Goal: Obtain resource: Download file/media

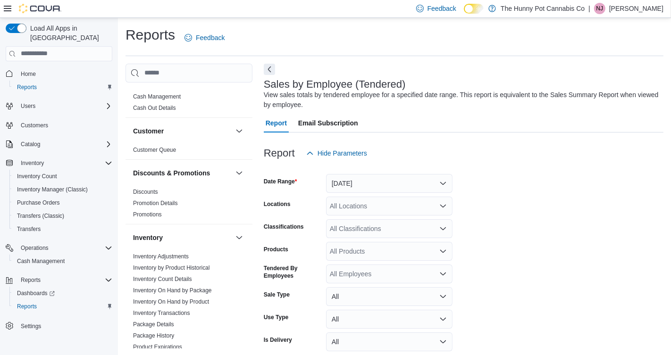
scroll to position [14, 0]
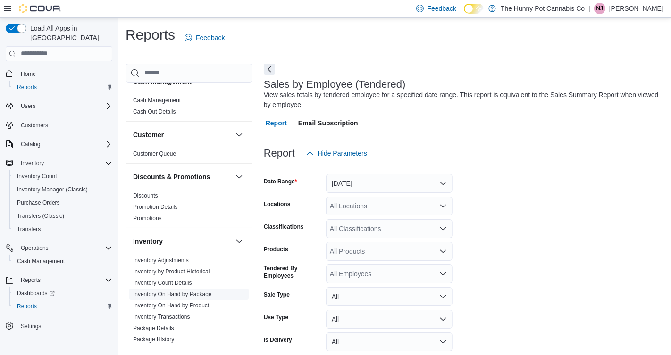
click at [212, 291] on link "Inventory On Hand by Package" at bounding box center [172, 294] width 79 height 7
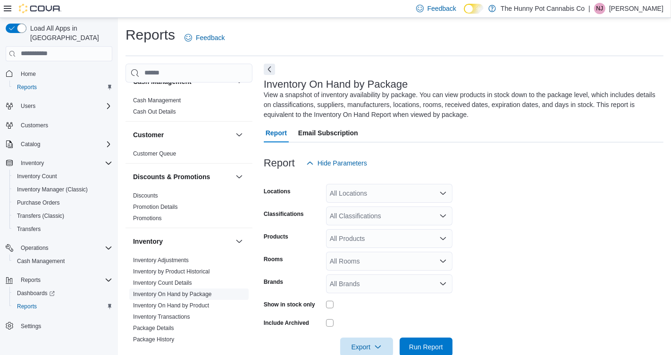
scroll to position [20, 0]
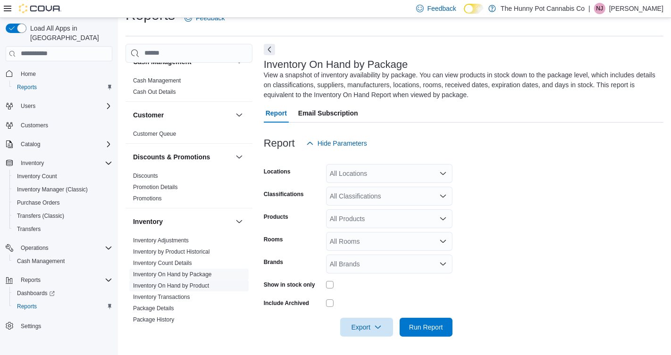
click at [188, 287] on link "Inventory On Hand by Product" at bounding box center [171, 286] width 76 height 7
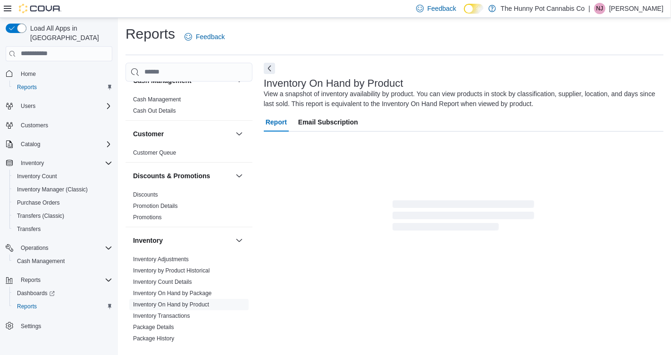
scroll to position [24, 0]
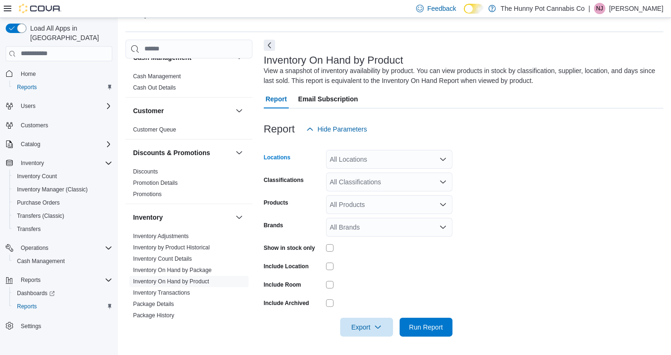
click at [364, 161] on div "All Locations" at bounding box center [389, 159] width 126 height 19
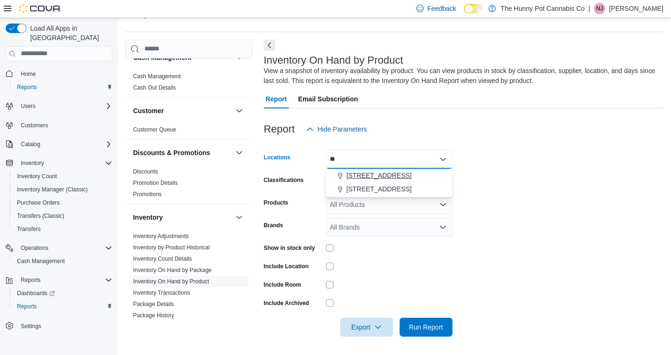
type input "**"
click at [373, 175] on span "[STREET_ADDRESS]" at bounding box center [378, 175] width 65 height 9
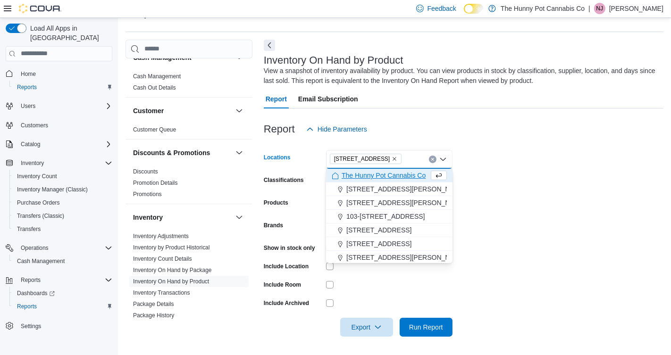
click at [524, 158] on form "Locations [STREET_ADDRESS] Selected. [STREET_ADDRESS] Press Backspace to delete…" at bounding box center [464, 238] width 400 height 198
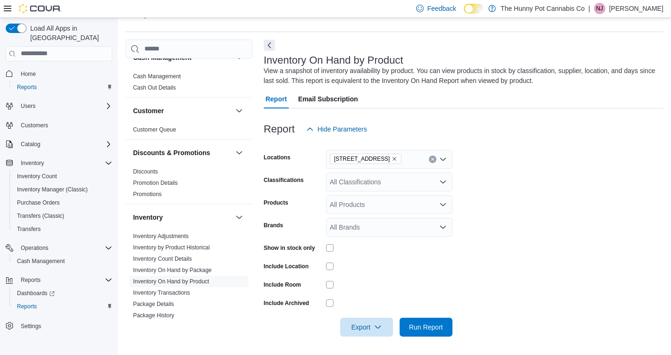
click at [367, 187] on div "All Classifications" at bounding box center [389, 182] width 126 height 19
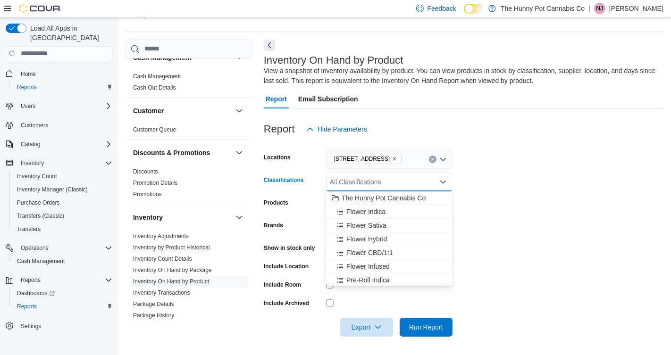
click at [483, 195] on form "Locations [STREET_ADDRESS] Classifications All Classifications Combo box. Selec…" at bounding box center [464, 238] width 400 height 198
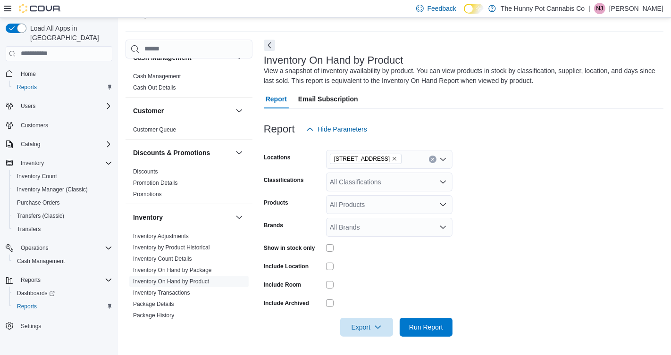
click at [387, 212] on div "All Products" at bounding box center [389, 204] width 126 height 19
click at [539, 186] on form "Locations [STREET_ADDRESS] Classifications All Classifications Products All Pro…" at bounding box center [464, 238] width 400 height 198
click at [370, 182] on div "All Classifications" at bounding box center [389, 182] width 126 height 19
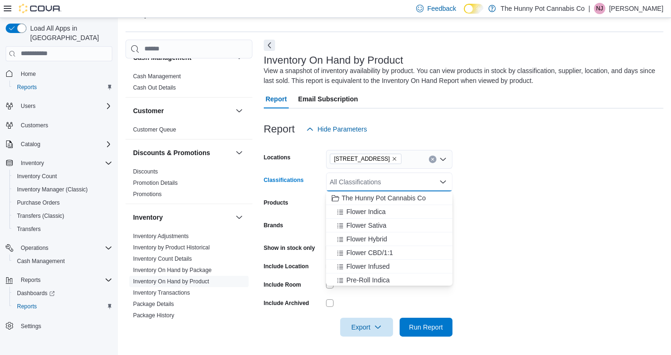
click at [501, 181] on form "Locations [STREET_ADDRESS] Classifications All Classifications Combo box. Selec…" at bounding box center [464, 238] width 400 height 198
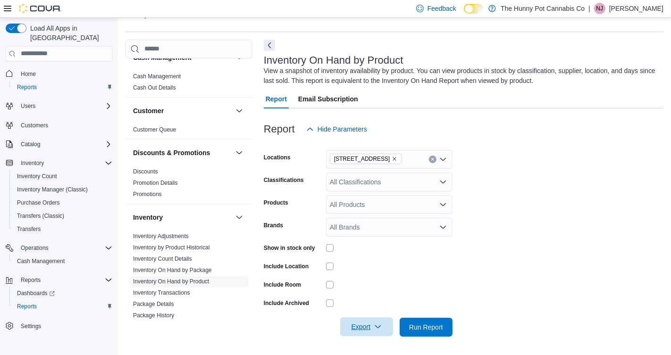
click at [366, 325] on span "Export" at bounding box center [367, 327] width 42 height 19
click at [387, 268] on span "Export to Excel" at bounding box center [367, 271] width 42 height 8
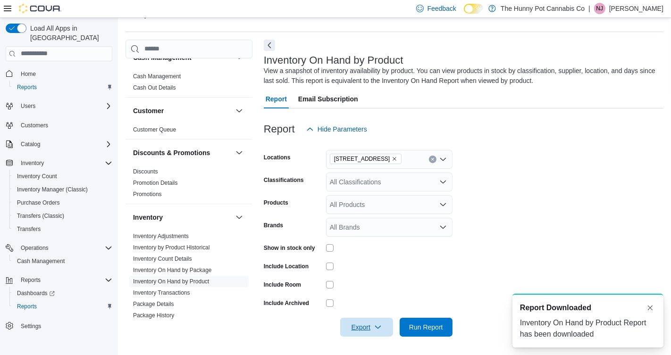
scroll to position [0, 0]
